Goal: Task Accomplishment & Management: Use online tool/utility

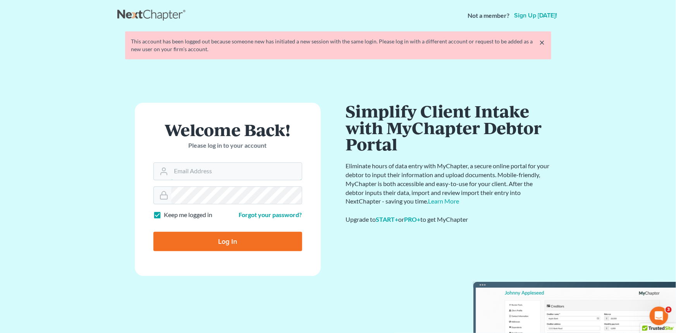
type input "[PERSON_NAME][EMAIL_ADDRESS][DOMAIN_NAME]"
click at [300, 225] on div at bounding box center [232, 248] width 159 height 88
click at [203, 242] on input "Log In" at bounding box center [227, 241] width 149 height 19
type input "Thinking..."
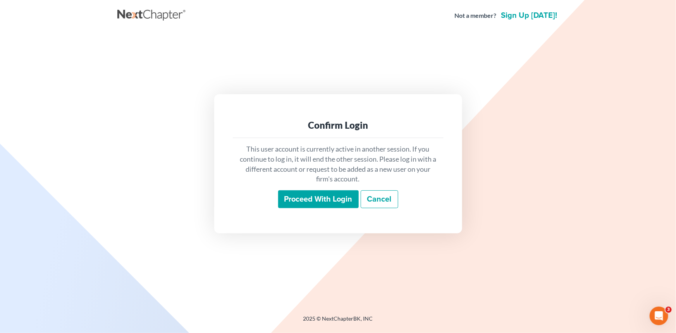
click at [318, 204] on input "Proceed with login" at bounding box center [318, 199] width 81 height 18
